Goal: Task Accomplishment & Management: Use online tool/utility

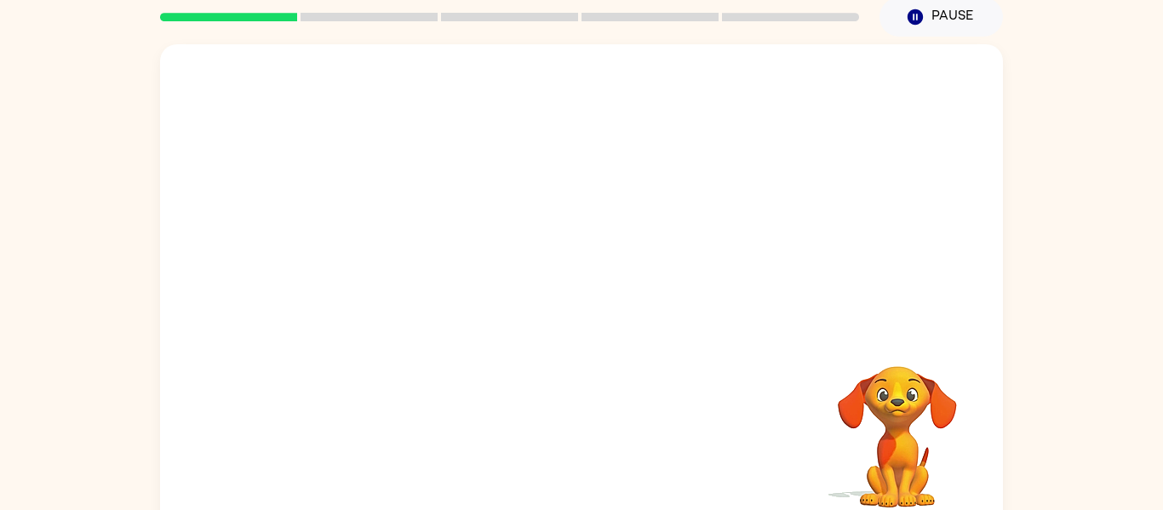
scroll to position [89, 0]
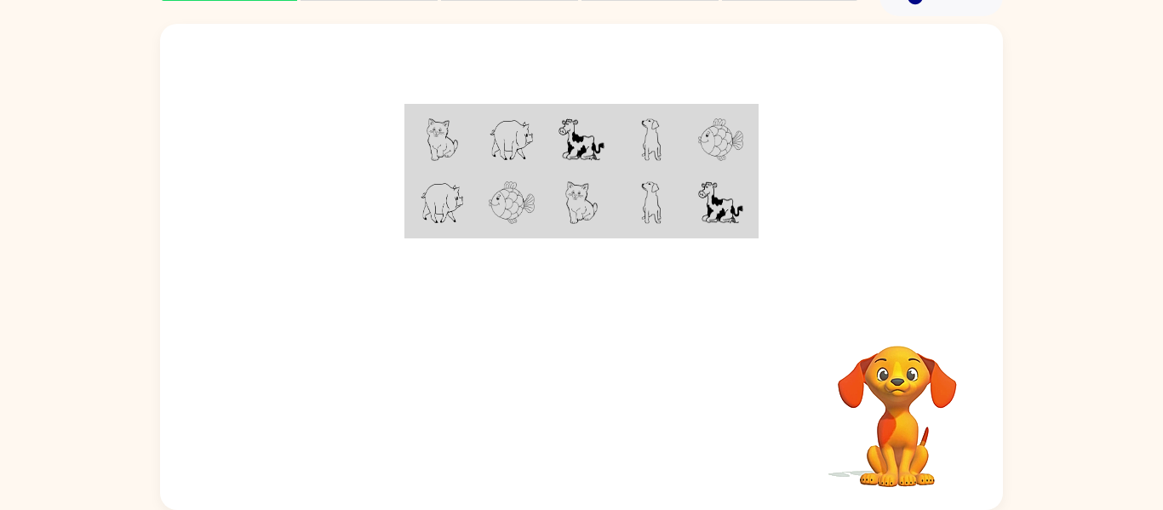
click at [761, 232] on div at bounding box center [581, 167] width 843 height 286
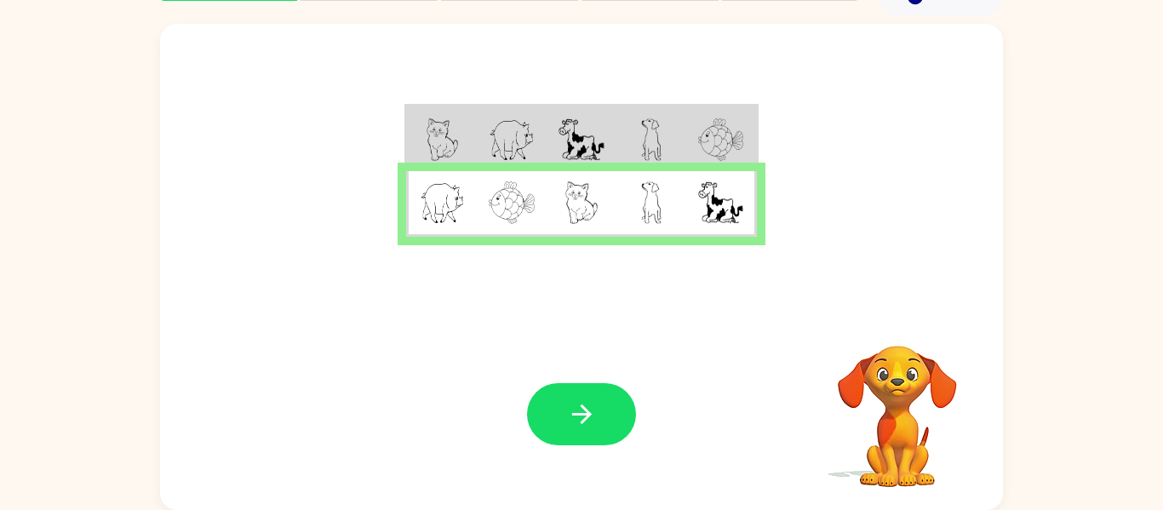
click at [573, 409] on icon "button" at bounding box center [582, 414] width 30 height 30
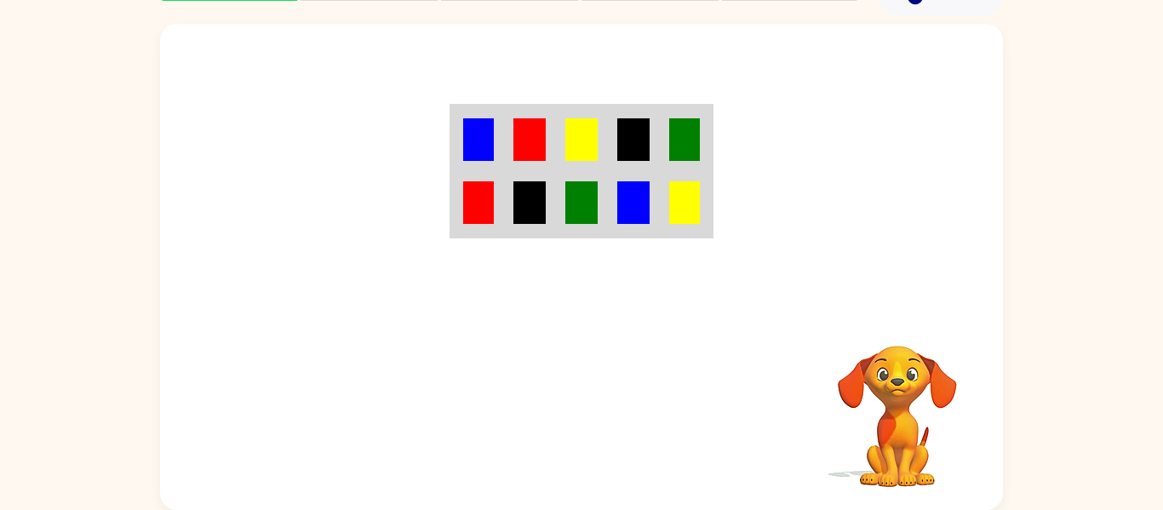
click at [573, 409] on div "Your browser must support playing .mp4 files to use Literably. Please try using…" at bounding box center [581, 414] width 843 height 192
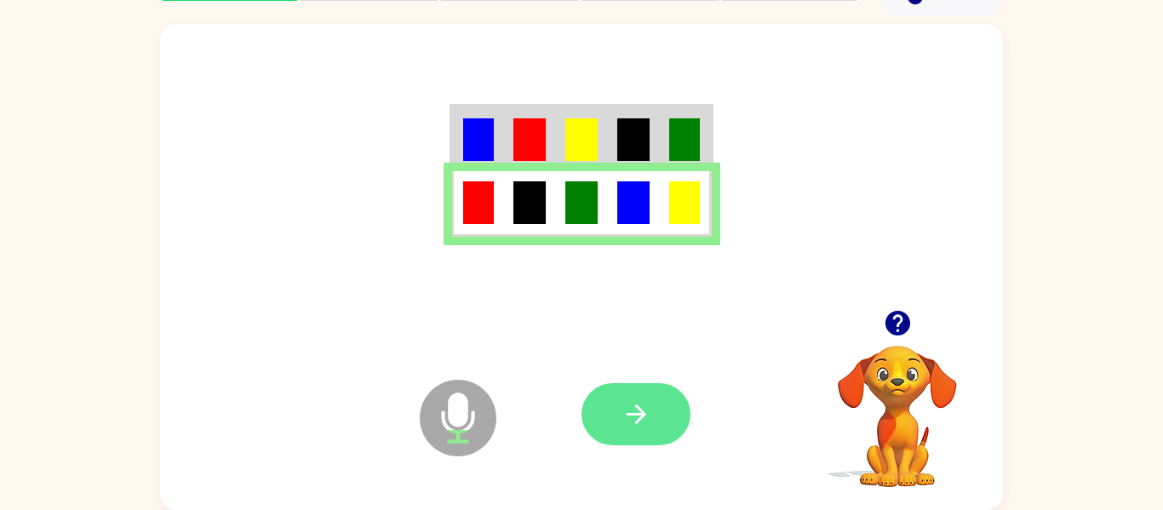
click at [640, 415] on icon "button" at bounding box center [636, 414] width 30 height 30
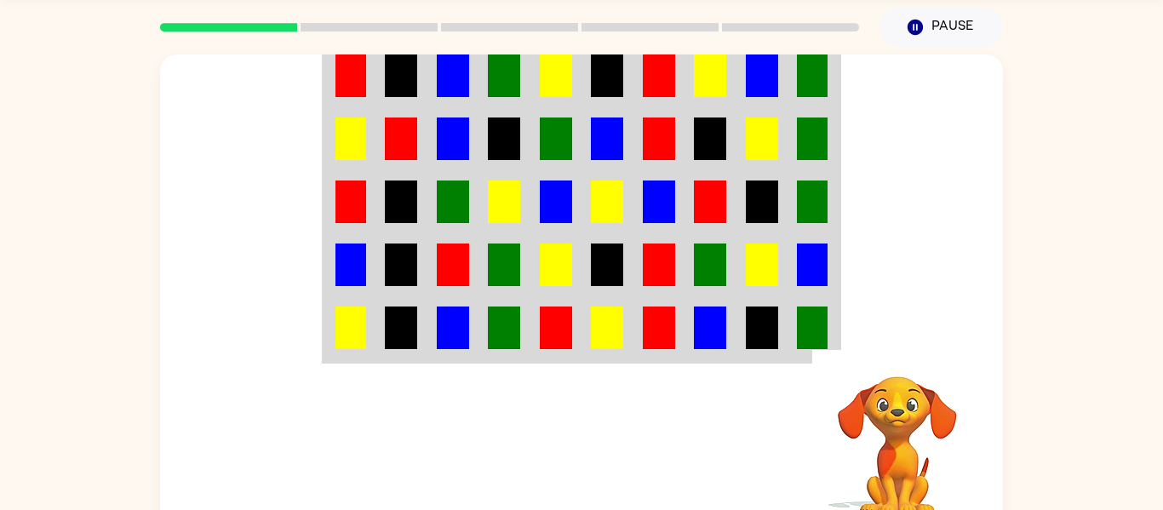
scroll to position [54, 0]
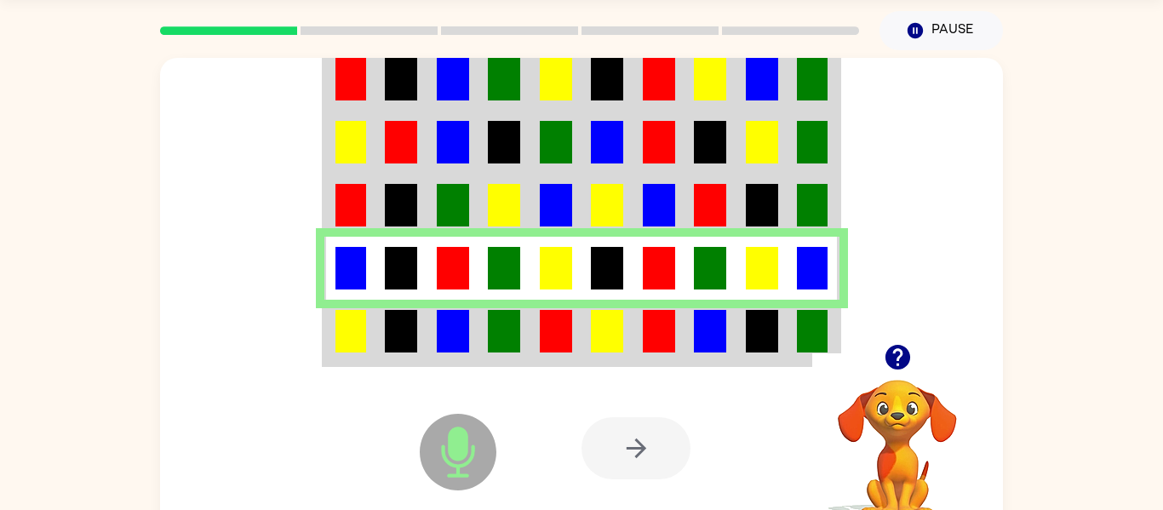
click at [625, 379] on div at bounding box center [706, 448] width 251 height 192
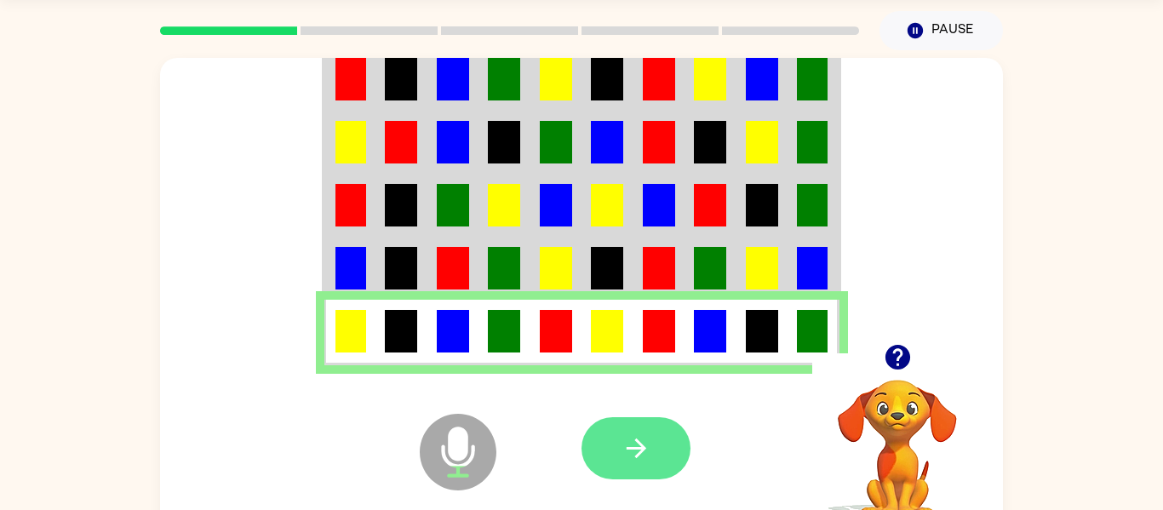
click at [637, 432] on button "button" at bounding box center [635, 448] width 109 height 62
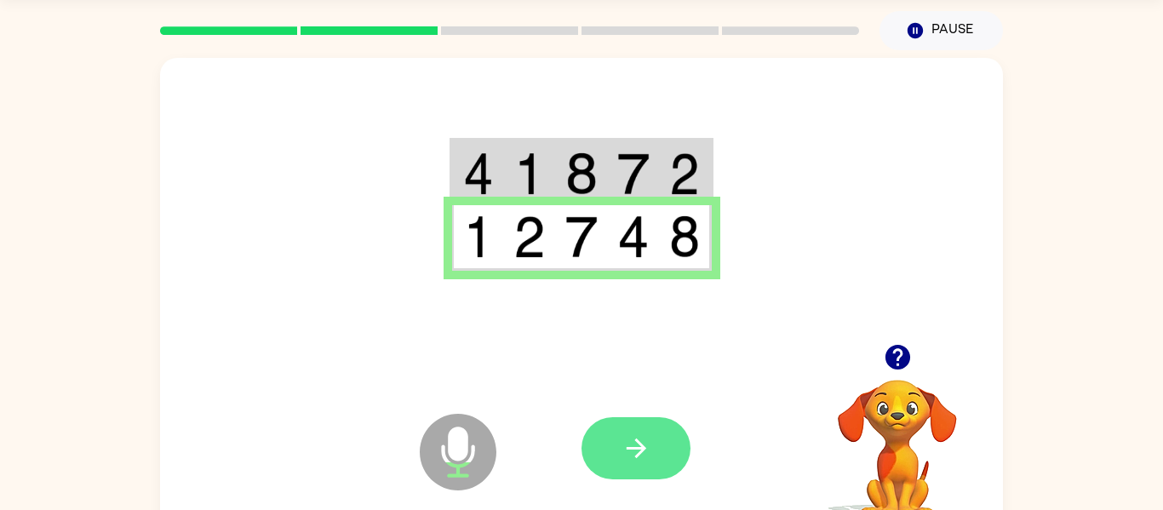
click at [597, 438] on button "button" at bounding box center [635, 448] width 109 height 62
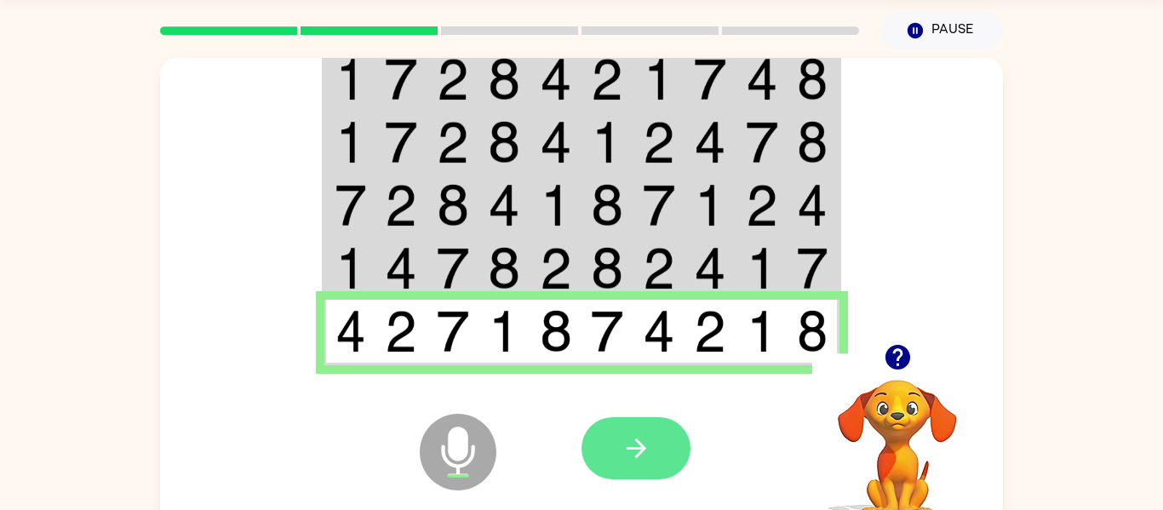
click at [648, 449] on icon "button" at bounding box center [636, 448] width 30 height 30
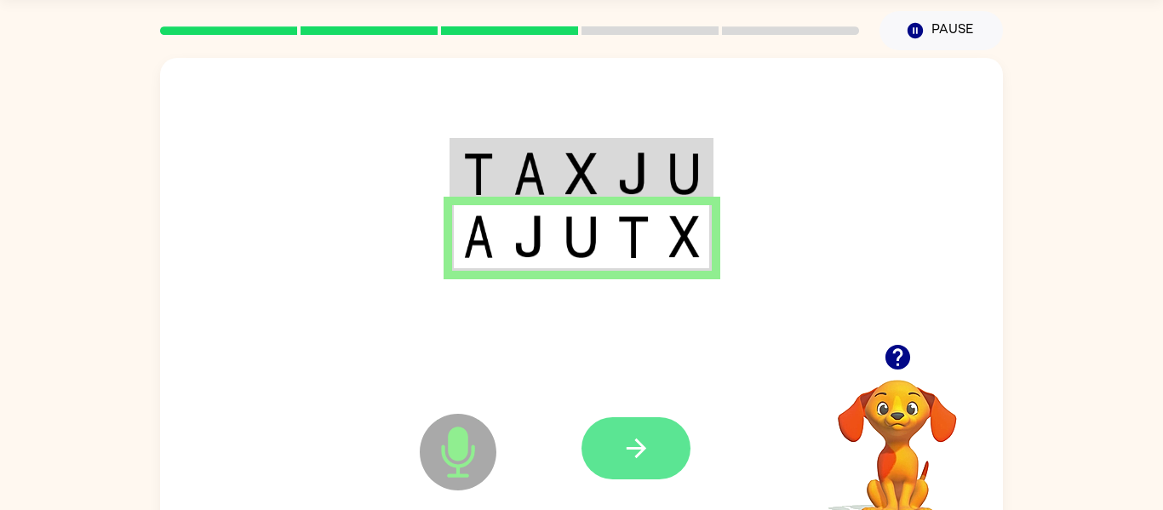
click at [676, 449] on button "button" at bounding box center [635, 448] width 109 height 62
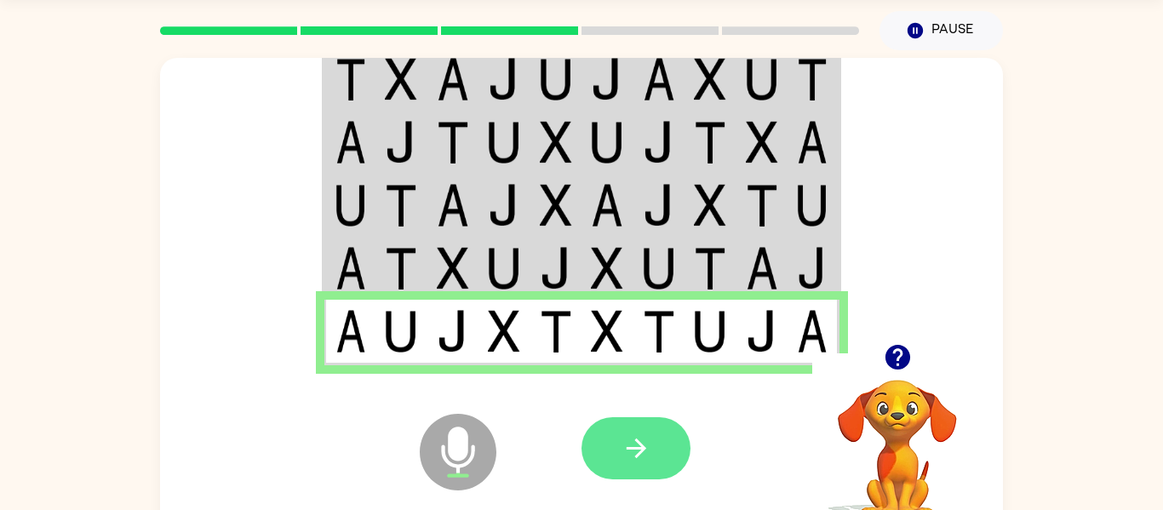
click at [650, 448] on icon "button" at bounding box center [636, 448] width 30 height 30
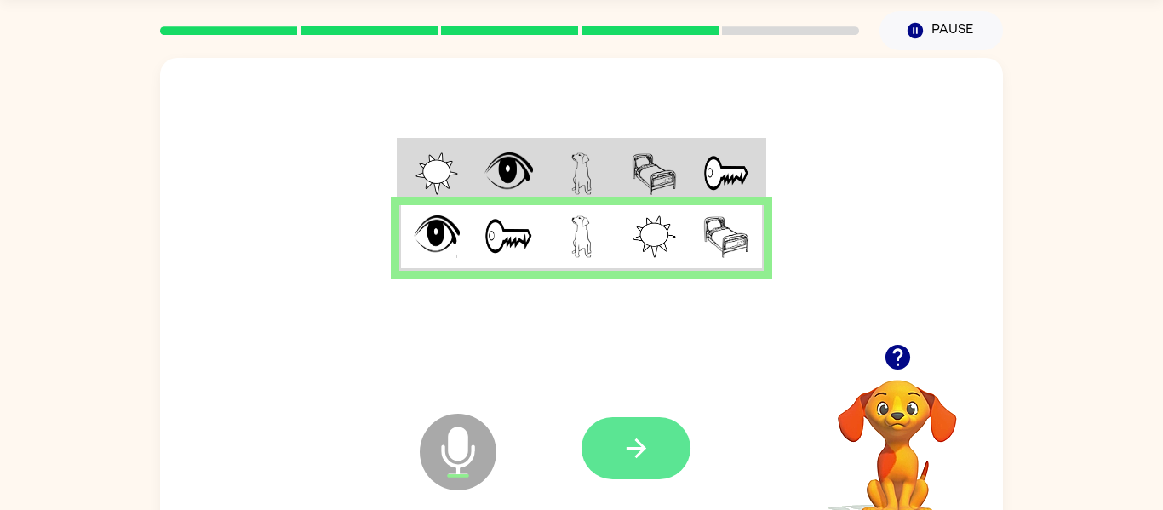
click at [647, 461] on icon "button" at bounding box center [636, 448] width 30 height 30
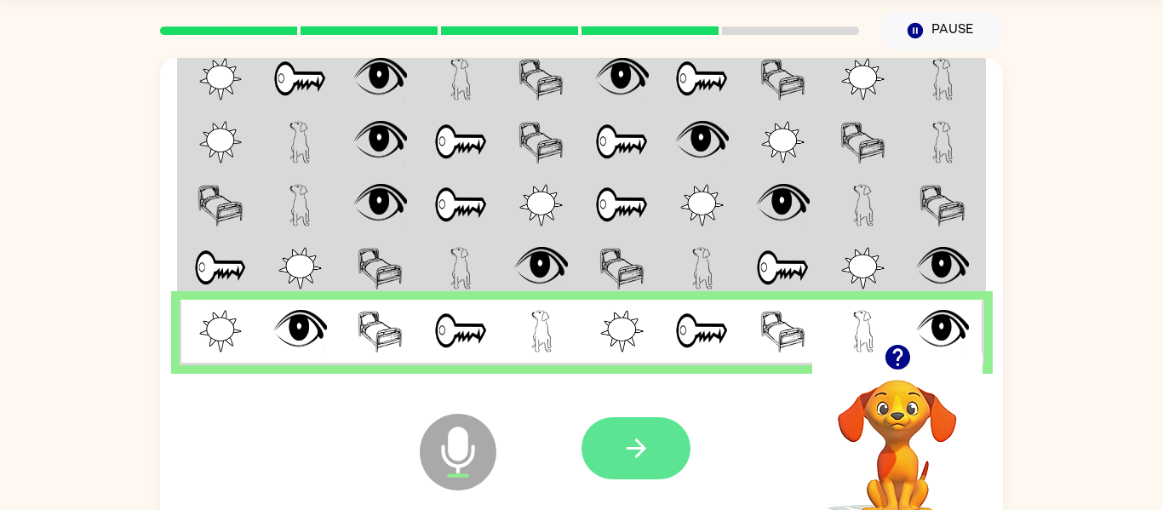
click at [633, 449] on icon "button" at bounding box center [636, 448] width 20 height 20
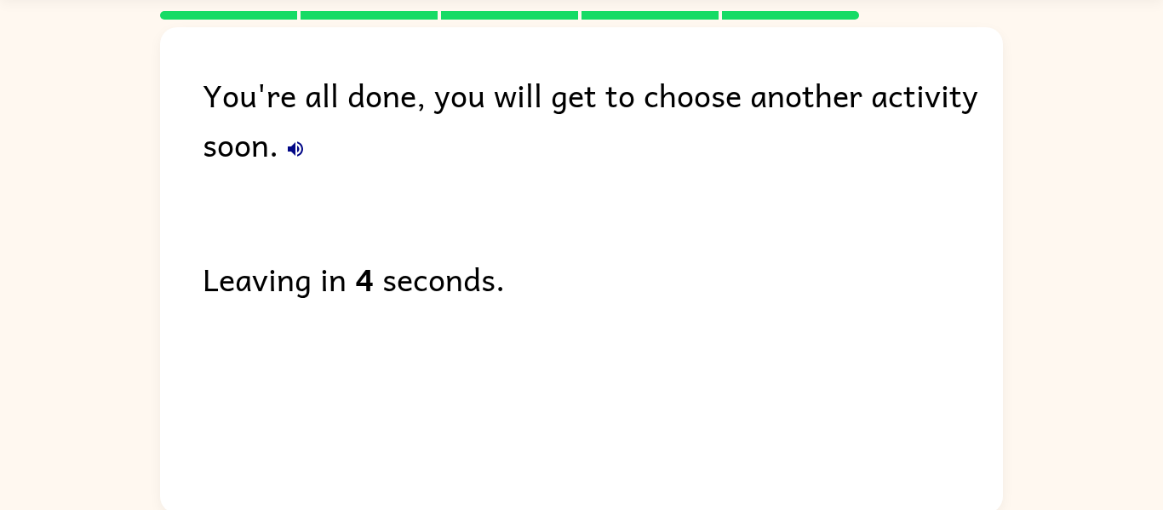
click at [303, 141] on icon "button" at bounding box center [295, 149] width 20 height 20
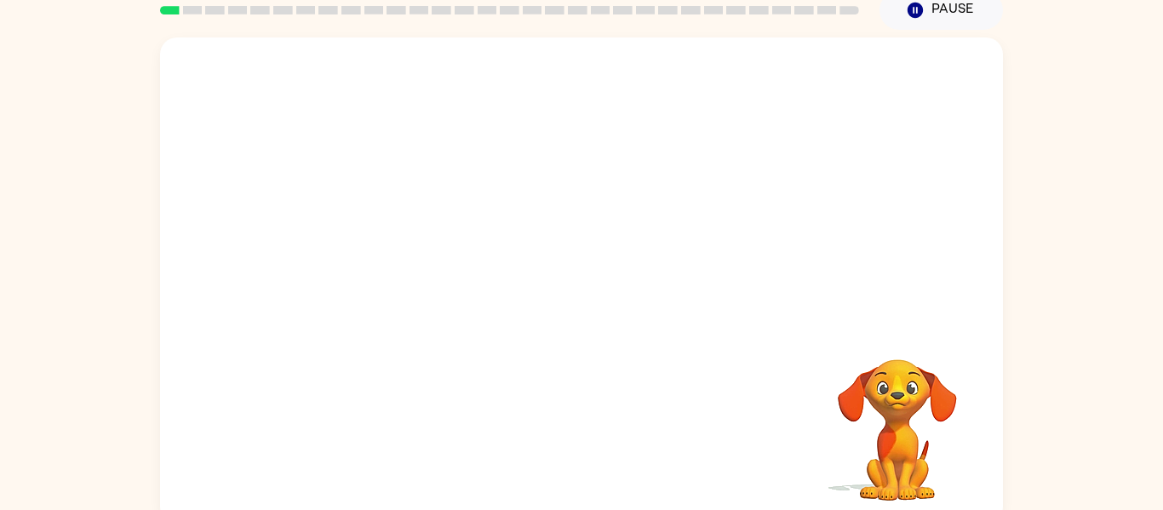
scroll to position [77, 0]
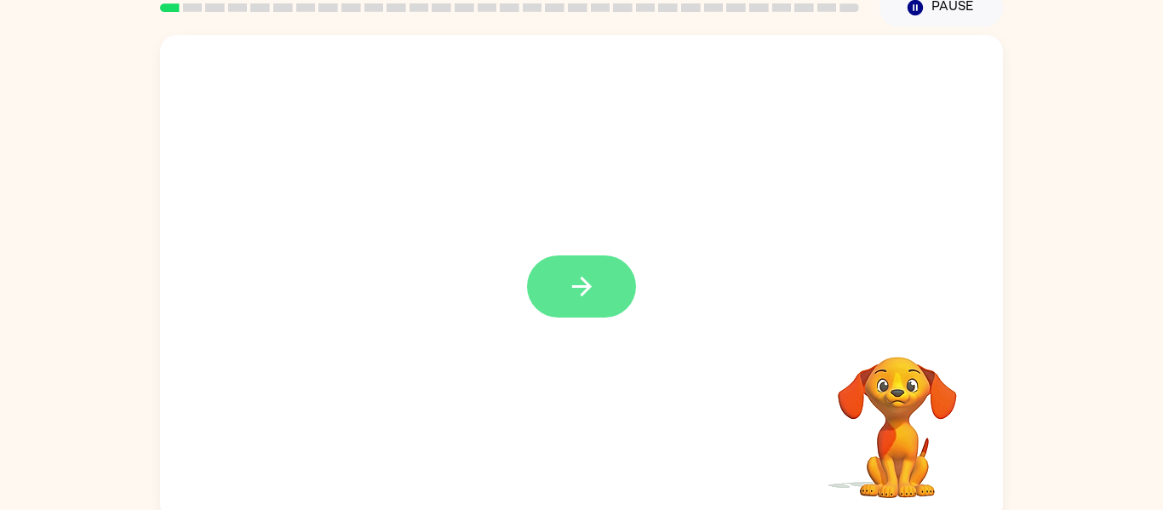
click at [582, 286] on icon "button" at bounding box center [581, 287] width 20 height 20
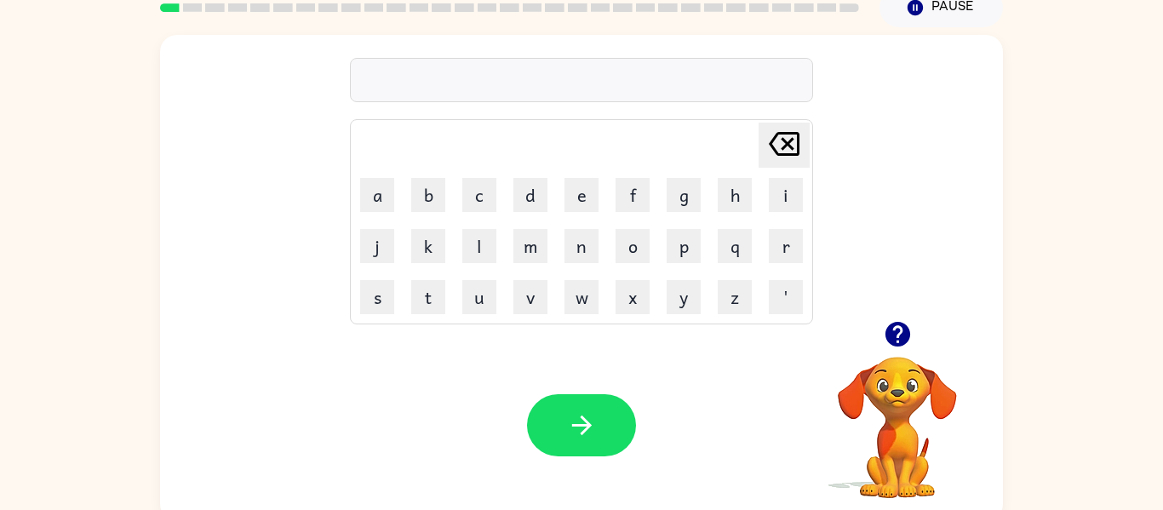
click at [896, 329] on icon "button" at bounding box center [896, 334] width 25 height 25
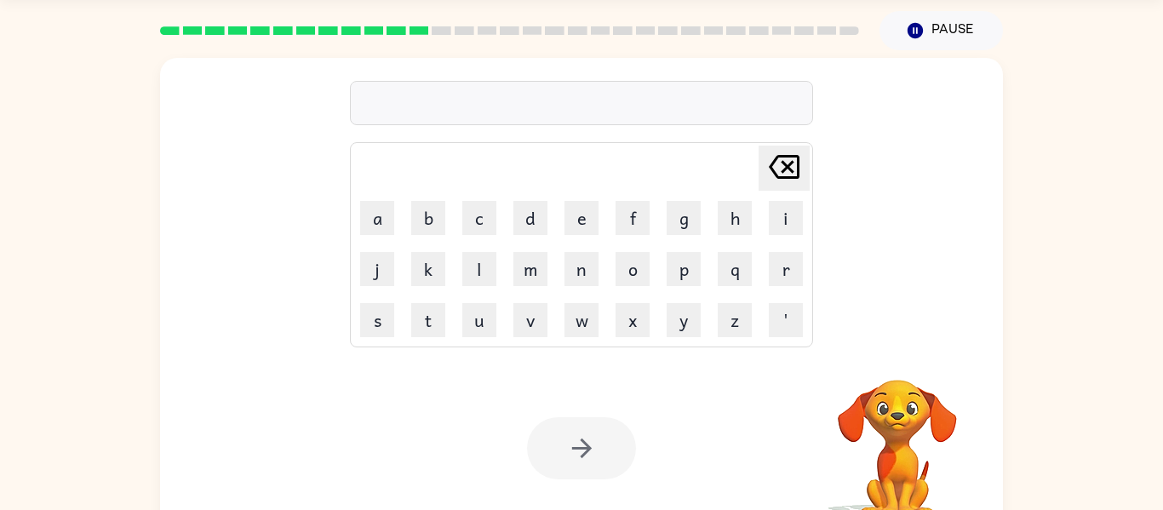
scroll to position [20, 0]
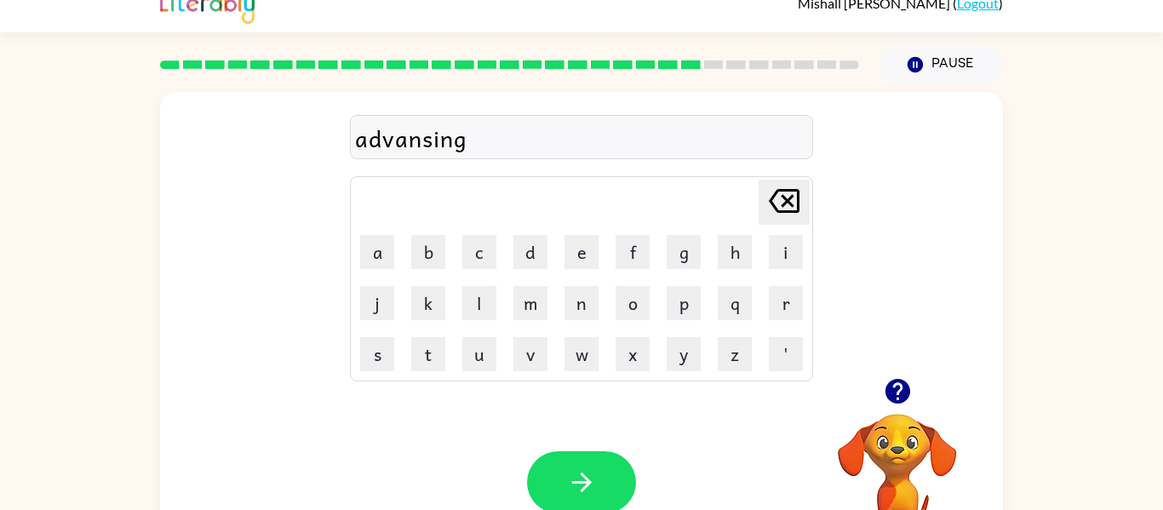
click at [394, 143] on div "advansing" at bounding box center [581, 138] width 453 height 36
click at [393, 141] on div "advansing" at bounding box center [581, 138] width 453 height 36
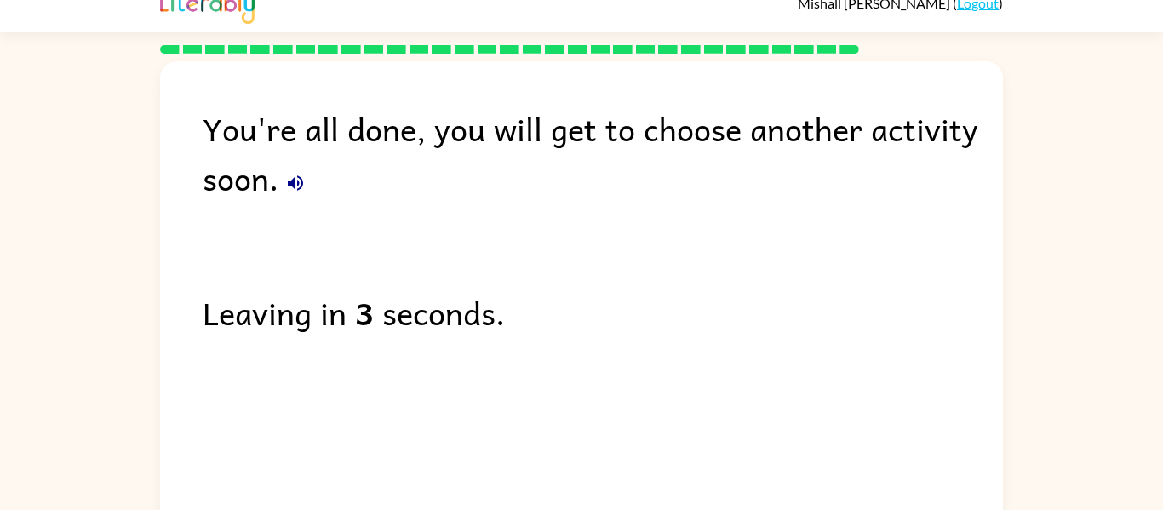
click at [305, 185] on icon "button" at bounding box center [295, 183] width 20 height 20
